Goal: Information Seeking & Learning: Learn about a topic

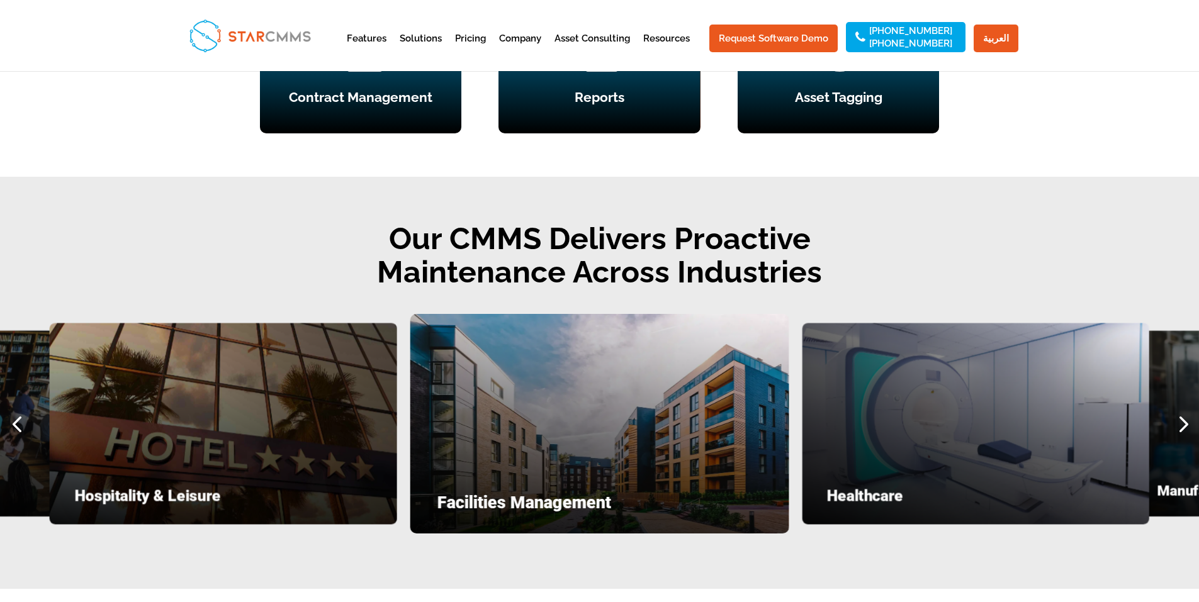
scroll to position [1573, 0]
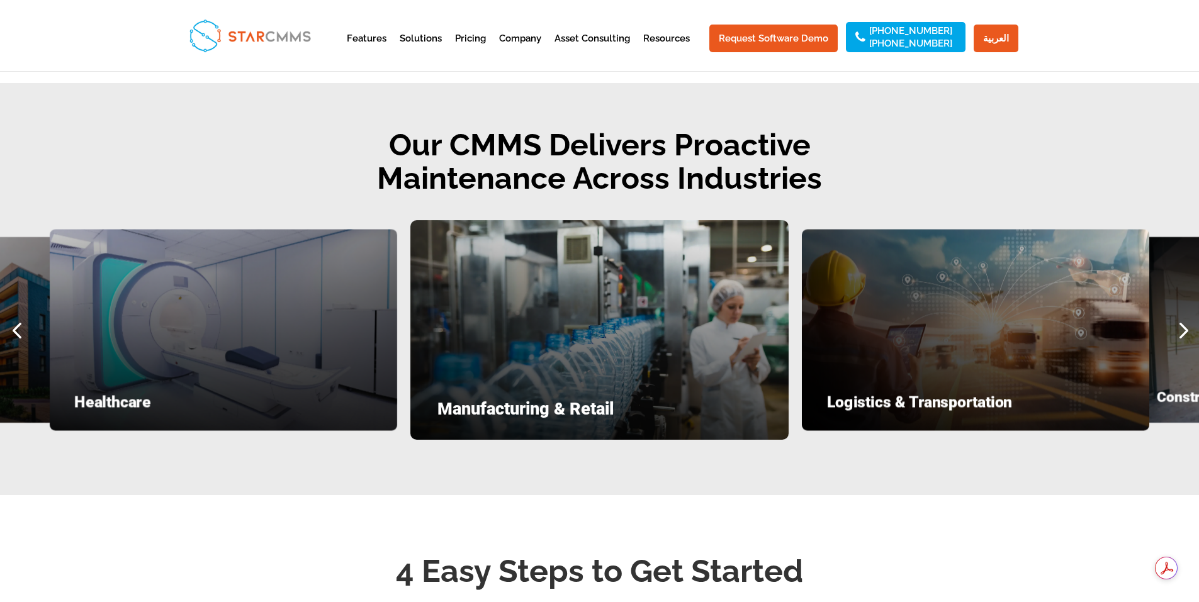
click at [15, 347] on div "Previous slide" at bounding box center [16, 329] width 33 height 33
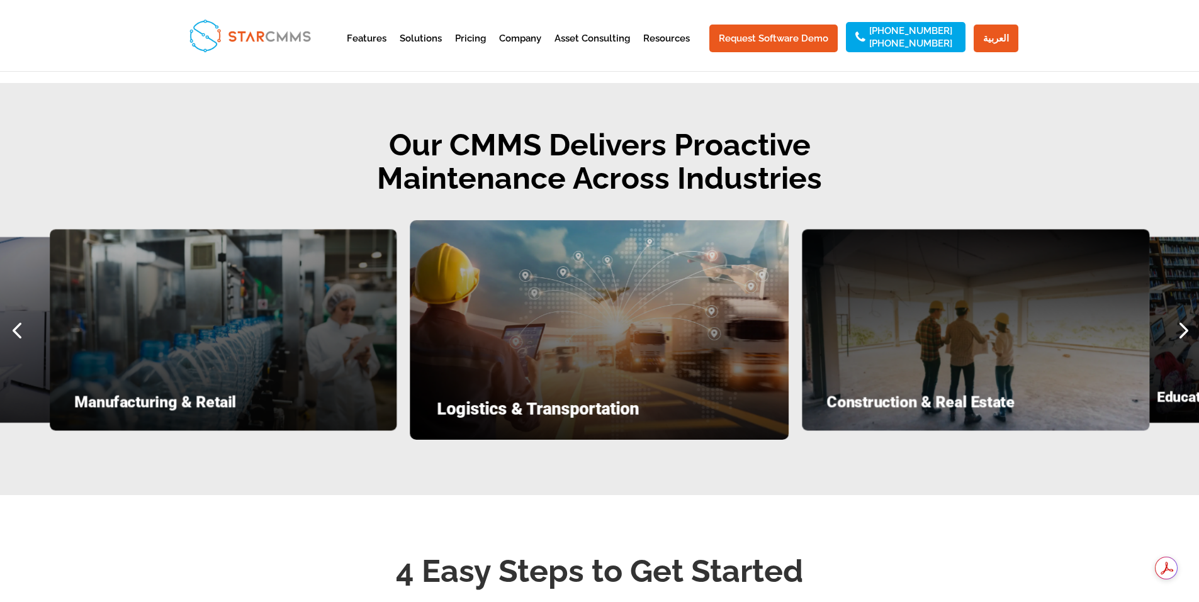
click at [15, 347] on div "Previous slide" at bounding box center [16, 329] width 33 height 33
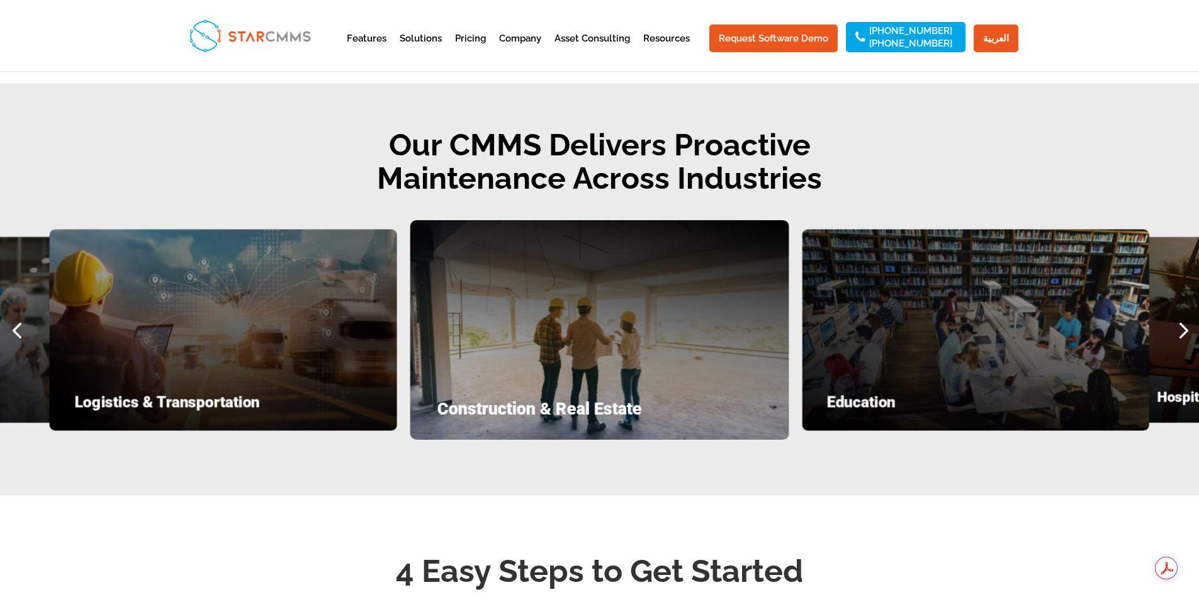
click at [15, 347] on div "Previous slide" at bounding box center [16, 329] width 33 height 33
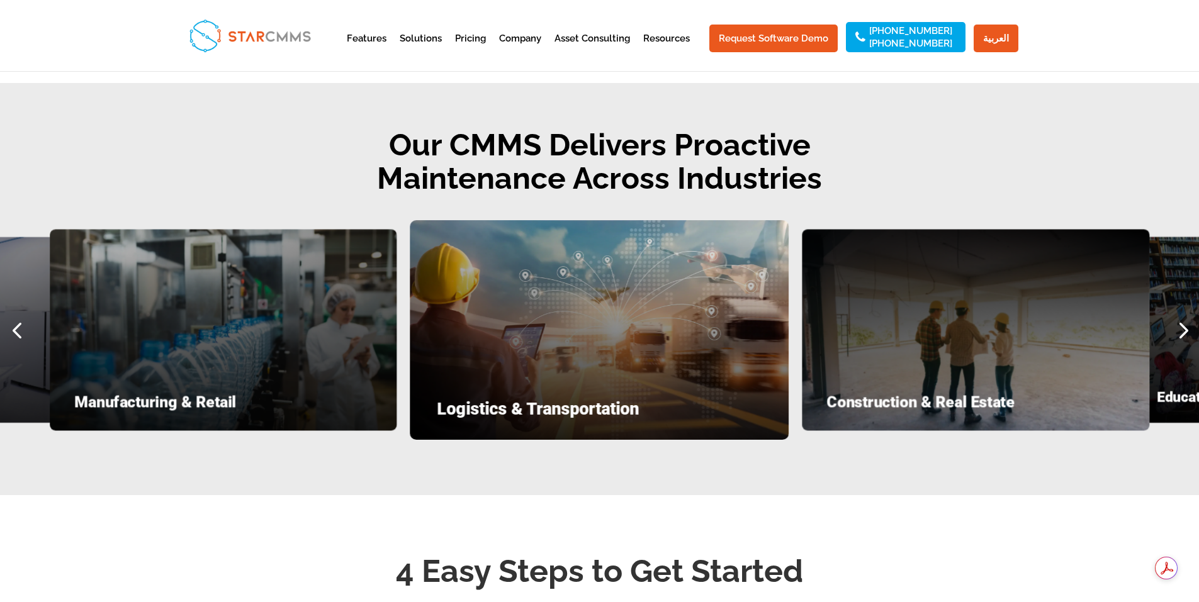
click at [15, 347] on div "Previous slide" at bounding box center [16, 329] width 33 height 33
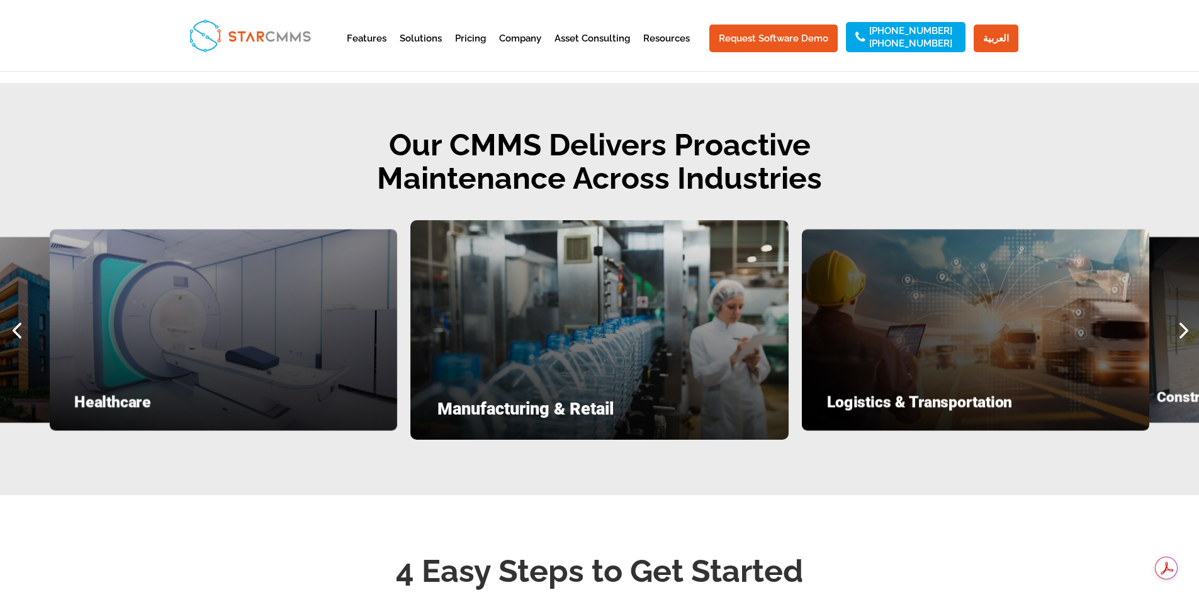
click at [15, 347] on div "Previous slide" at bounding box center [16, 329] width 33 height 33
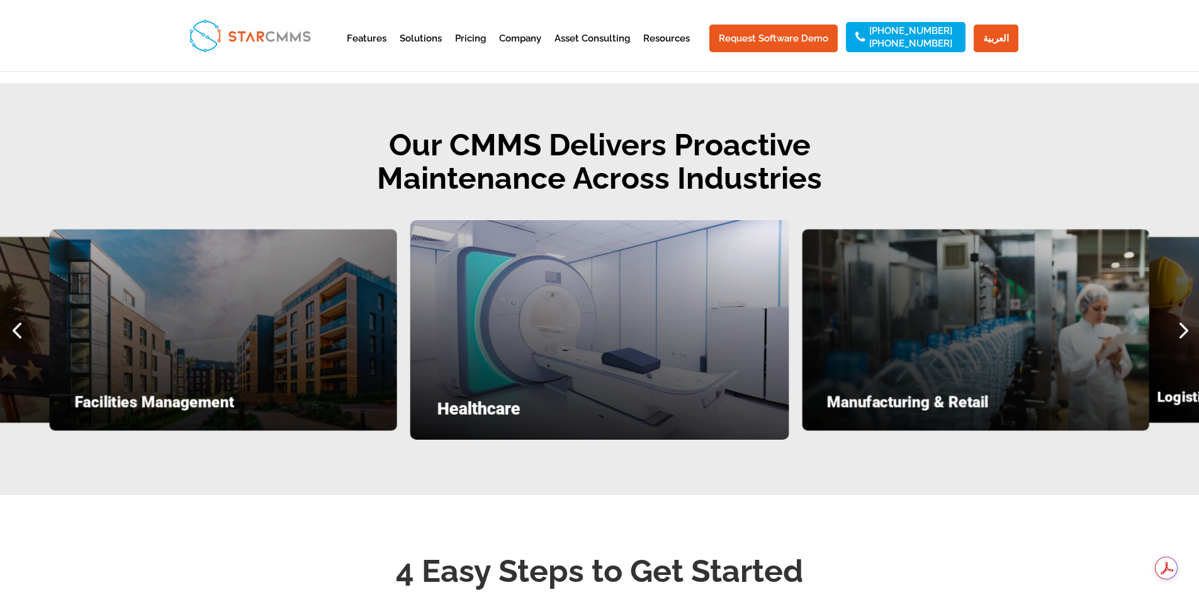
click at [15, 347] on div "Previous slide" at bounding box center [16, 329] width 33 height 33
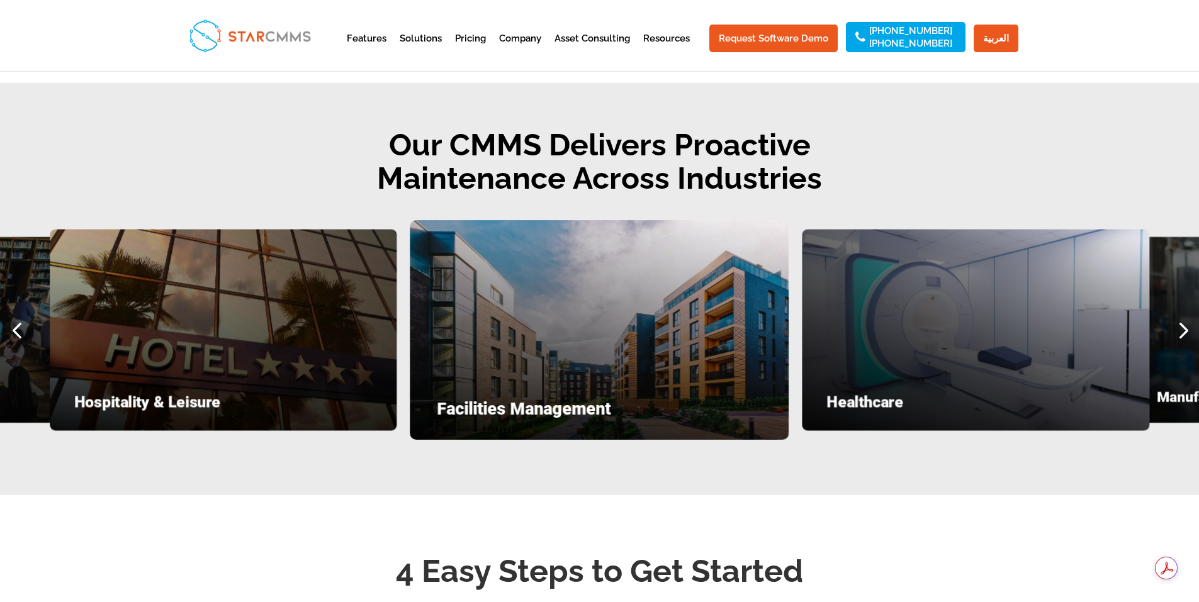
click at [15, 347] on div "Previous slide" at bounding box center [16, 329] width 33 height 33
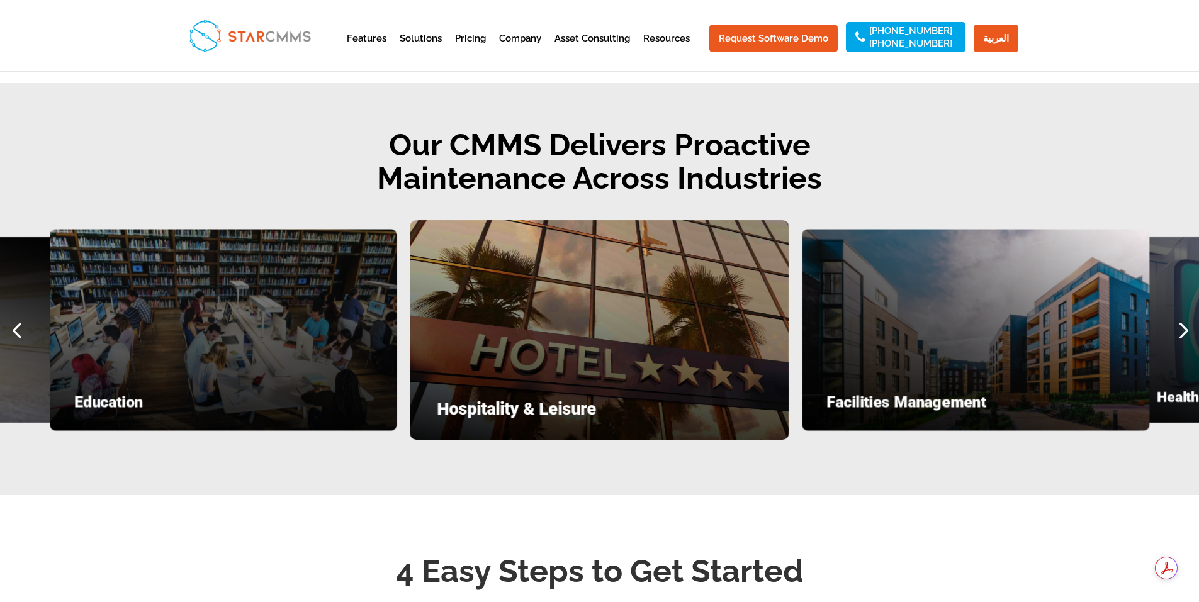
click at [15, 347] on div "Previous slide" at bounding box center [16, 329] width 33 height 33
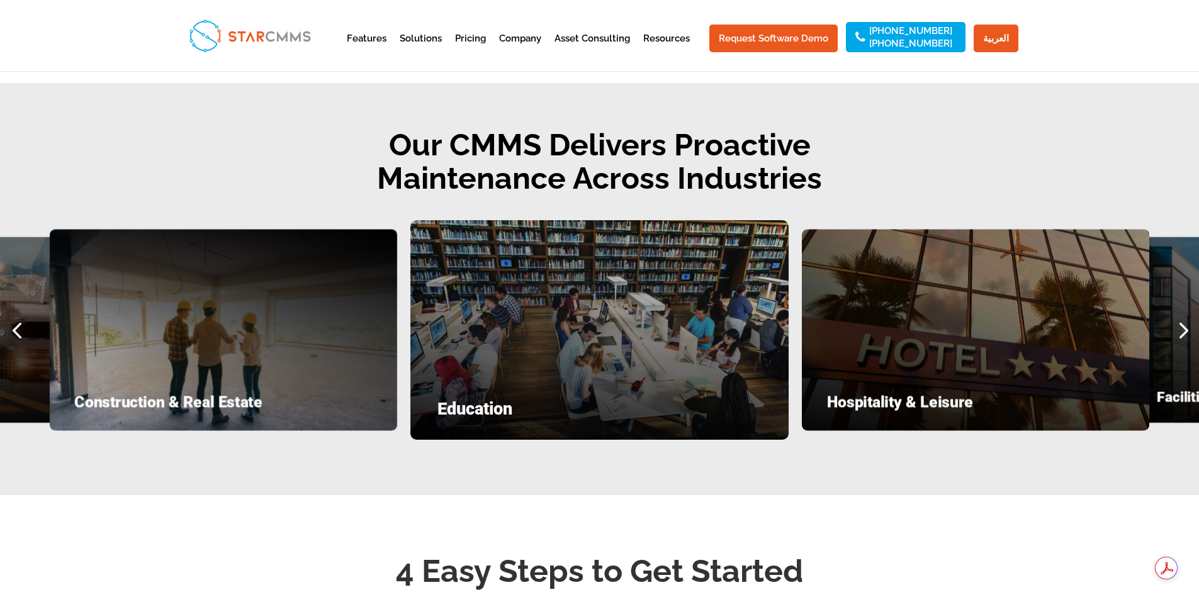
click at [15, 347] on div "Previous slide" at bounding box center [16, 329] width 33 height 33
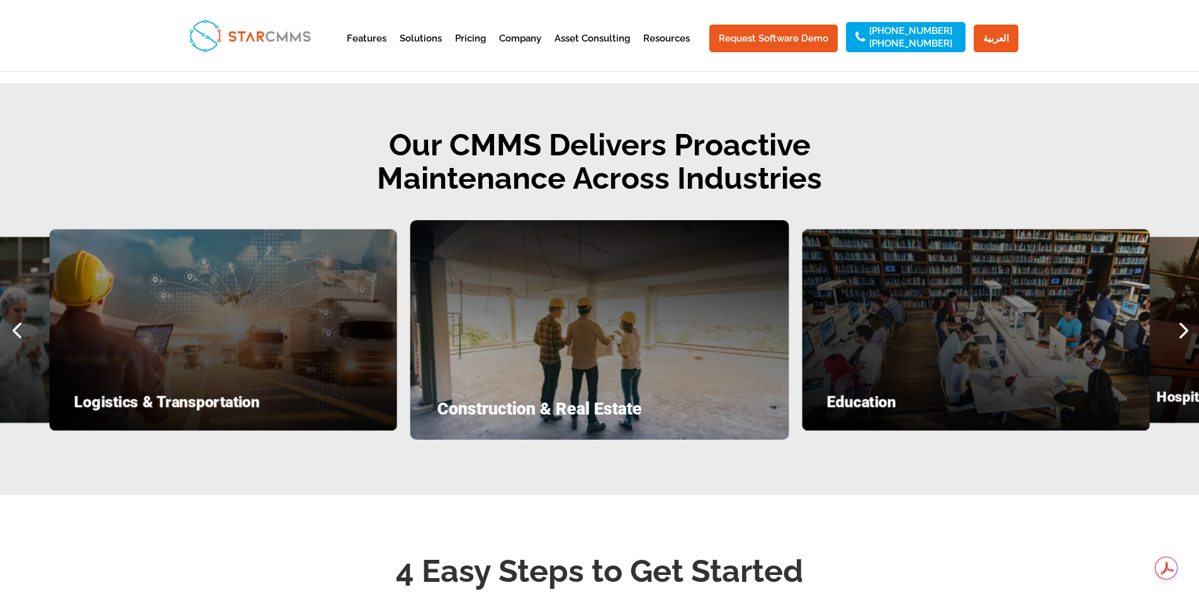
click at [15, 347] on div "Previous slide" at bounding box center [16, 329] width 33 height 33
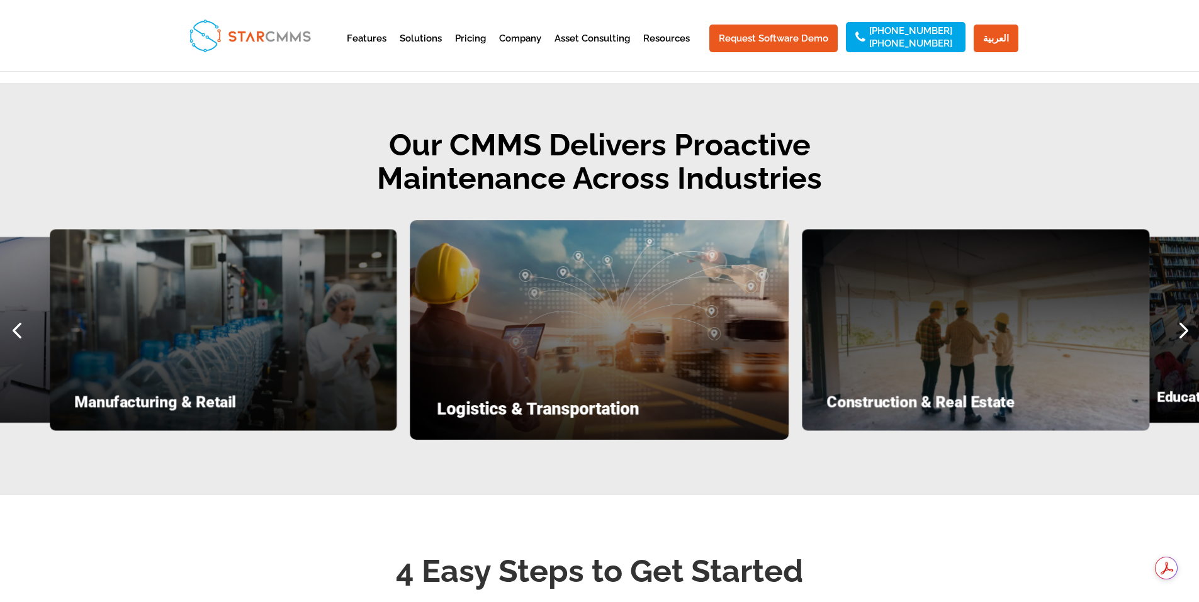
click at [15, 347] on div "Previous slide" at bounding box center [16, 329] width 33 height 33
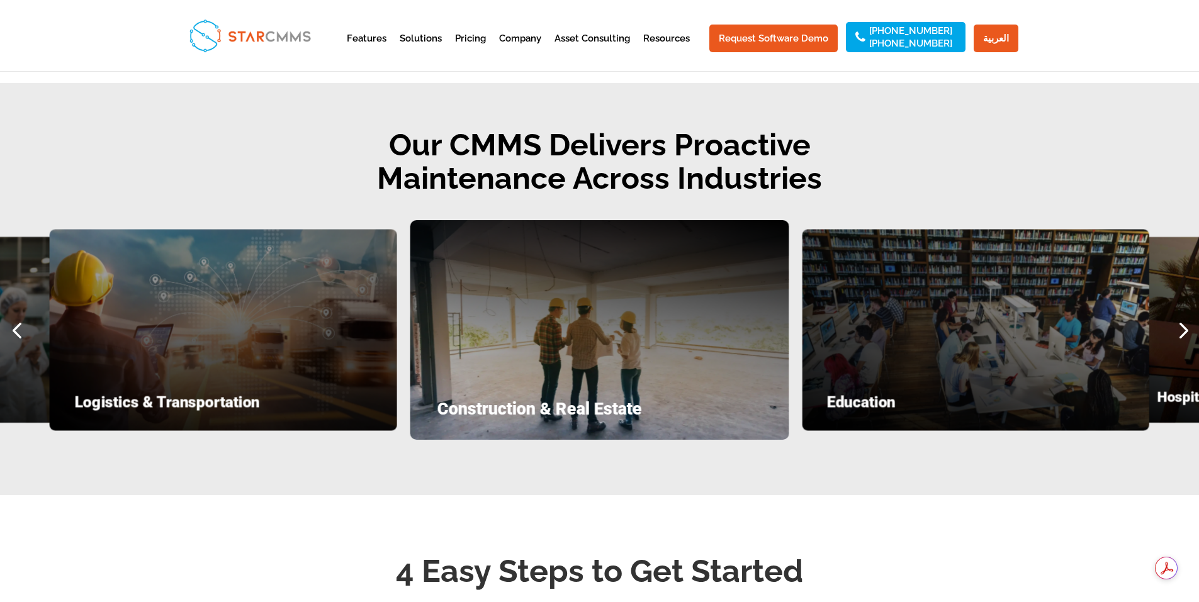
click at [15, 347] on div "Previous slide" at bounding box center [16, 329] width 33 height 33
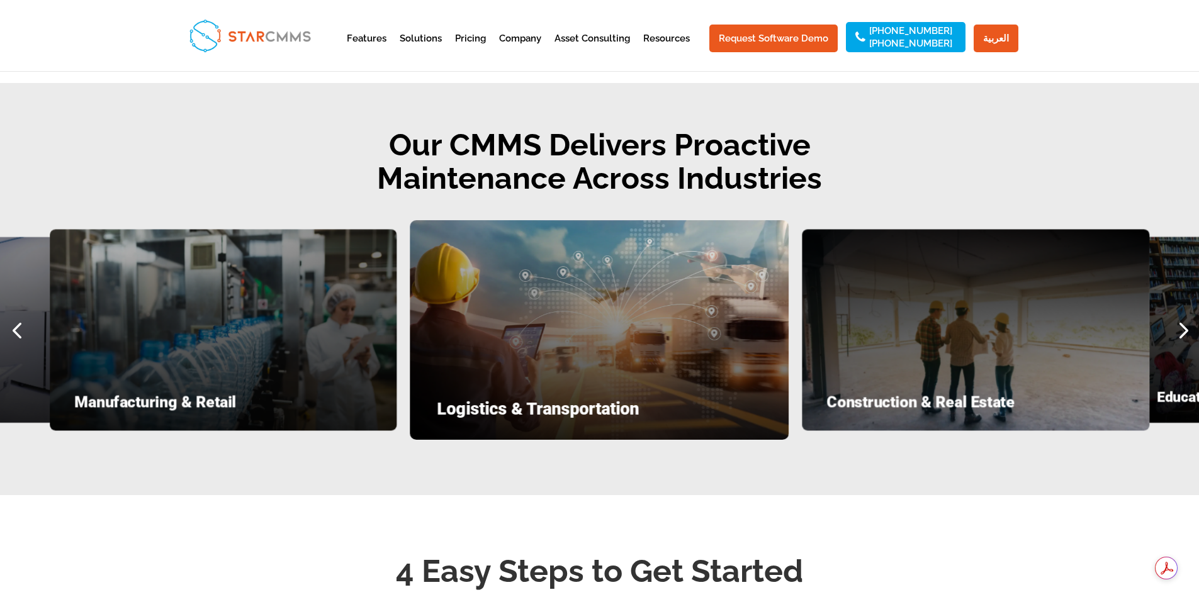
click at [15, 347] on div "Previous slide" at bounding box center [16, 329] width 33 height 33
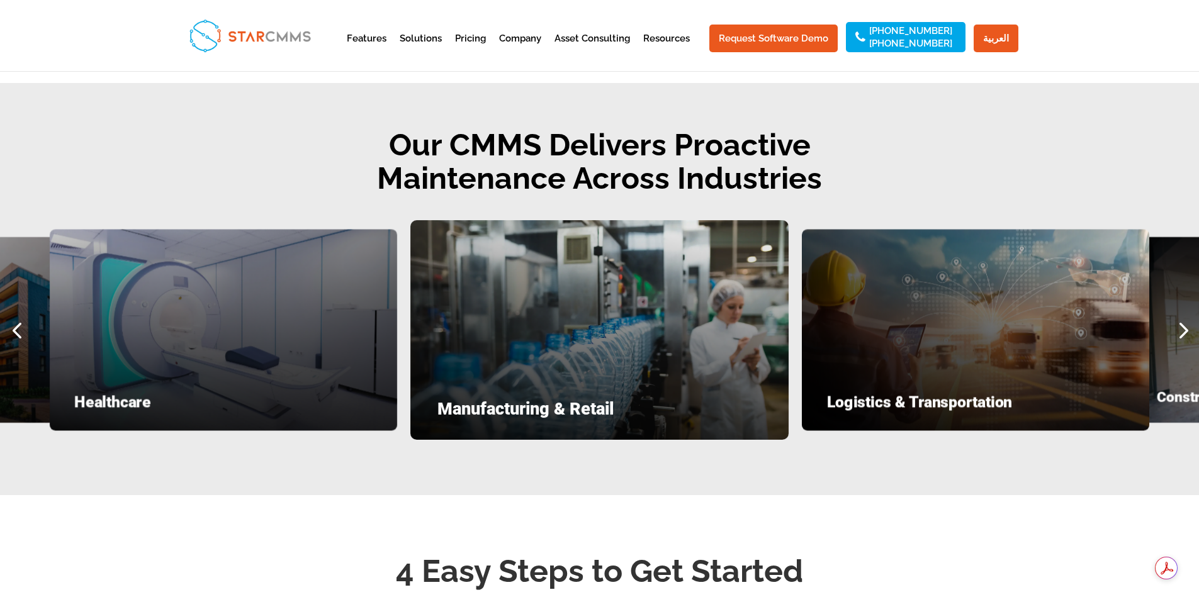
click at [549, 334] on div "Manufacturing & Retail" at bounding box center [599, 330] width 379 height 220
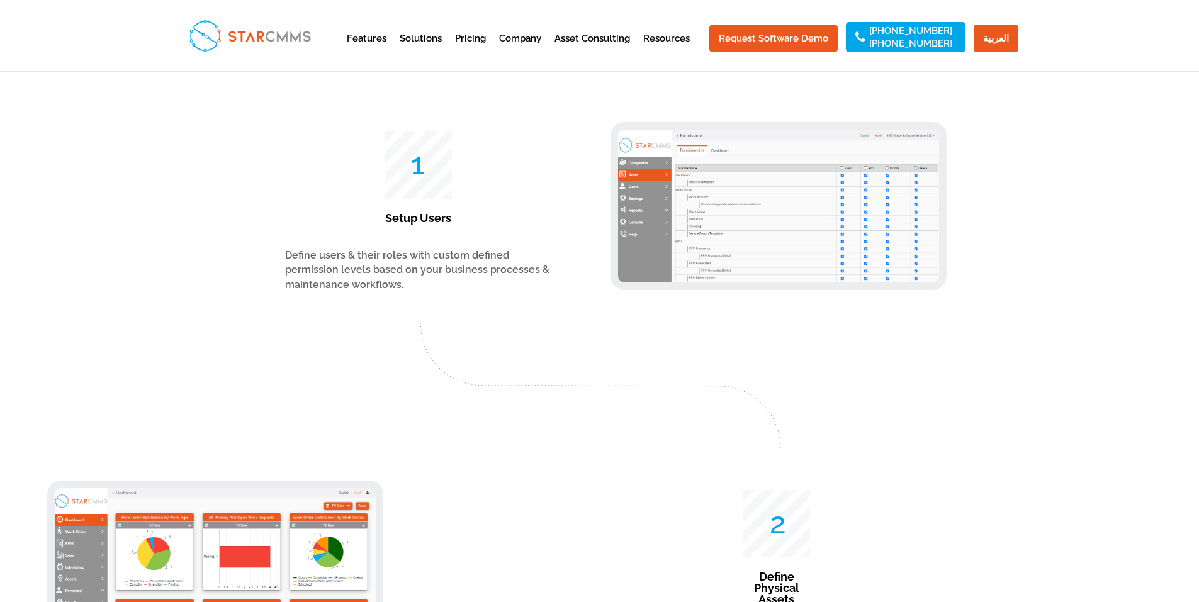
scroll to position [2139, 0]
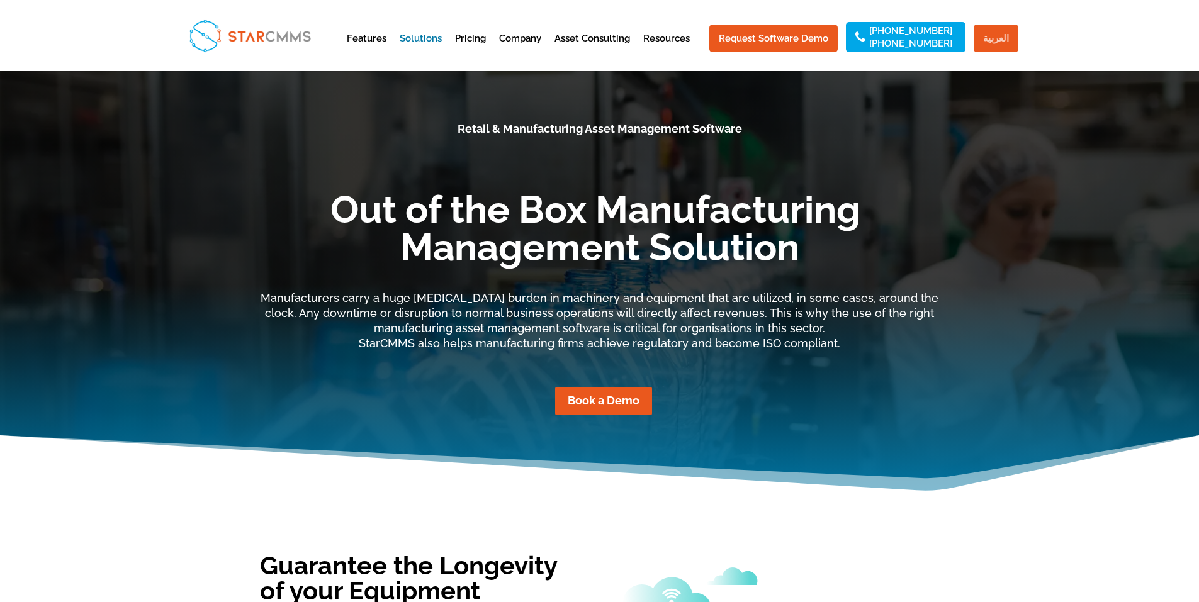
click at [988, 33] on link "العربية" at bounding box center [995, 39] width 45 height 28
